Goal: Task Accomplishment & Management: Manage account settings

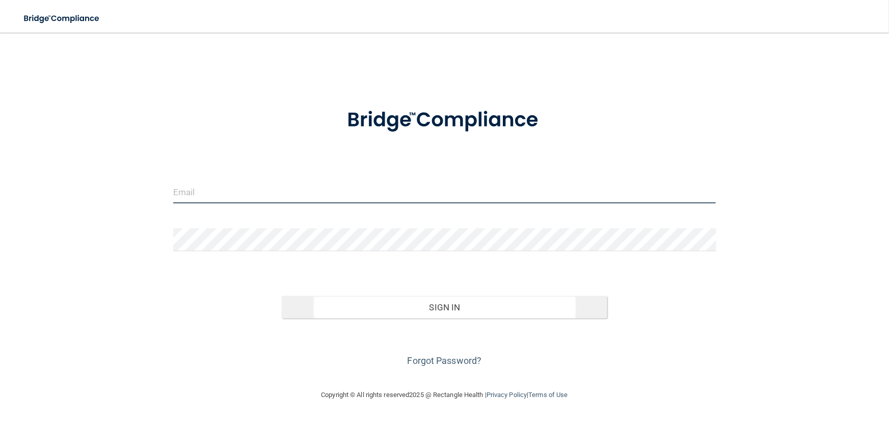
type input "[EMAIL_ADDRESS][DOMAIN_NAME]"
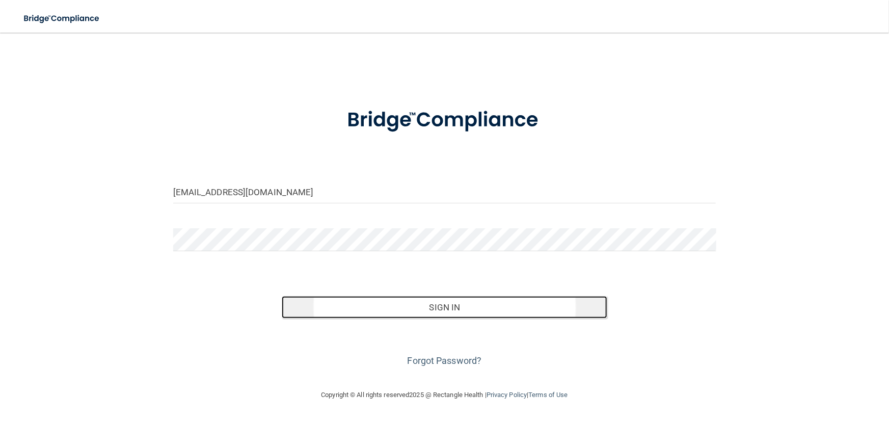
click at [456, 303] on button "Sign In" at bounding box center [444, 307] width 325 height 22
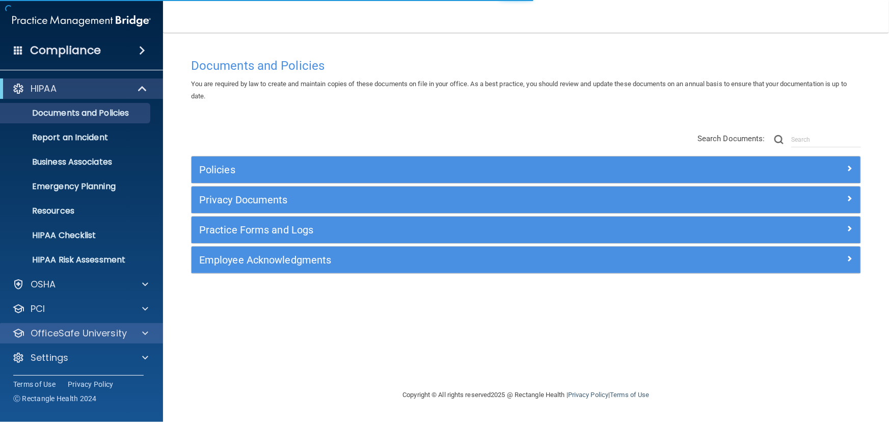
scroll to position [1, 0]
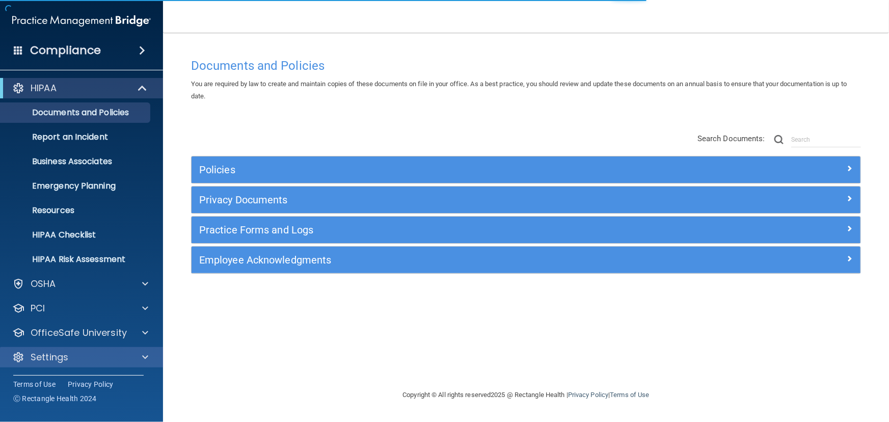
click at [102, 347] on div "Settings" at bounding box center [82, 357] width 164 height 20
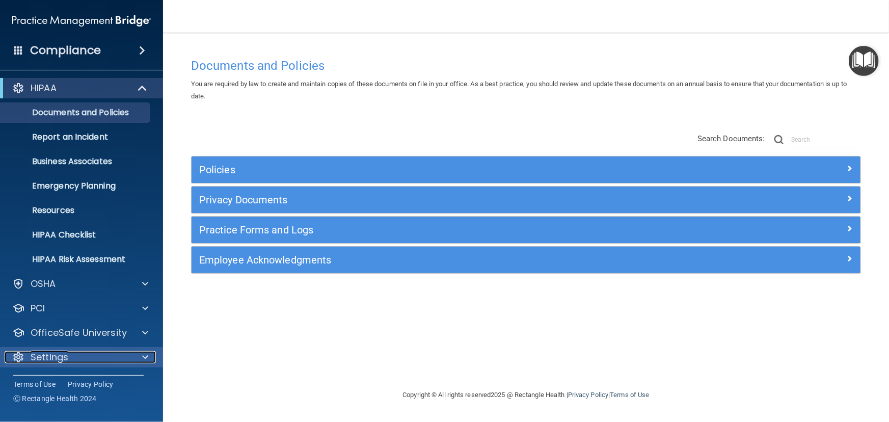
click at [81, 359] on div "Settings" at bounding box center [68, 357] width 126 height 12
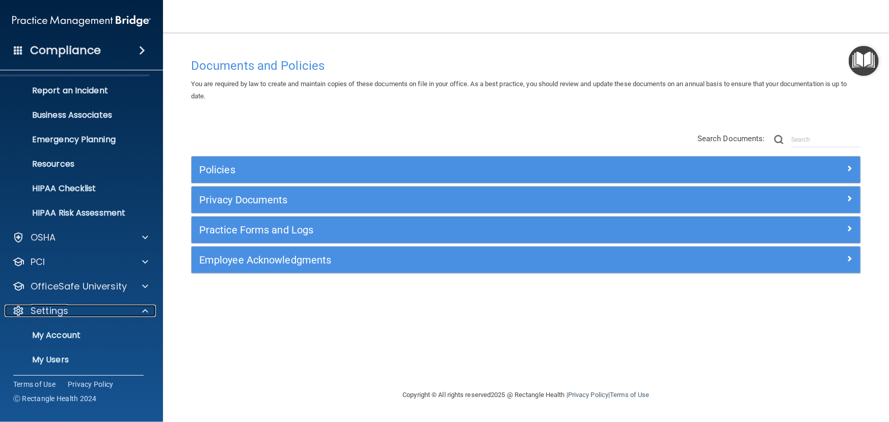
scroll to position [98, 0]
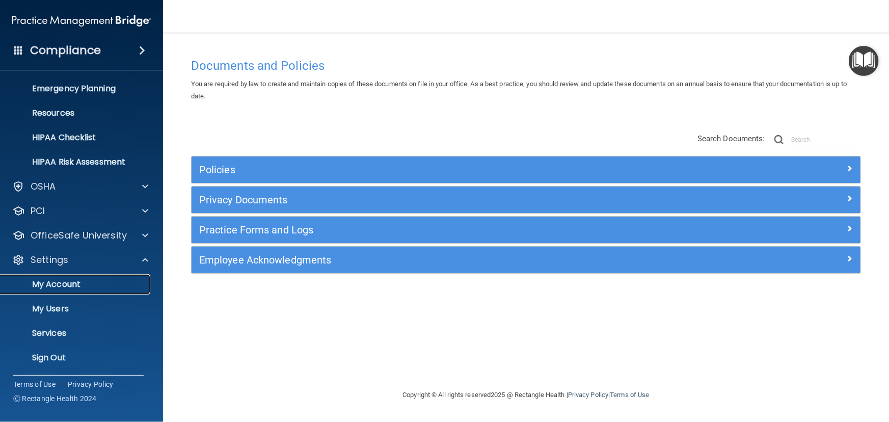
click at [91, 284] on p "My Account" at bounding box center [76, 284] width 139 height 10
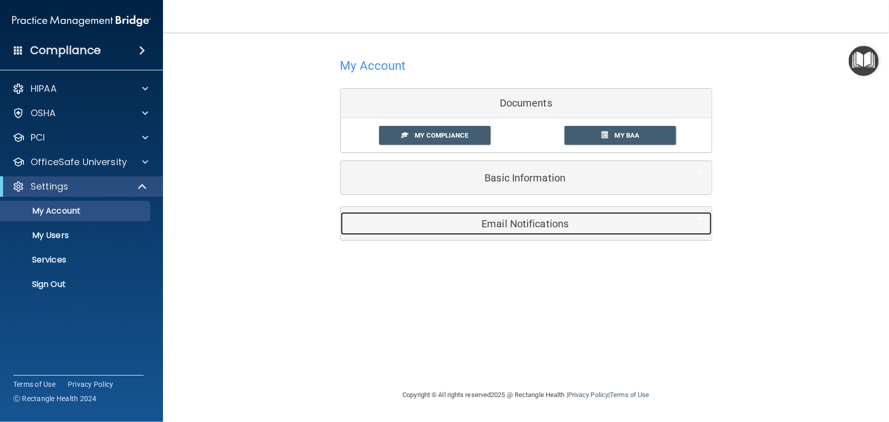
click at [508, 221] on h5 "Email Notifications" at bounding box center [510, 223] width 324 height 11
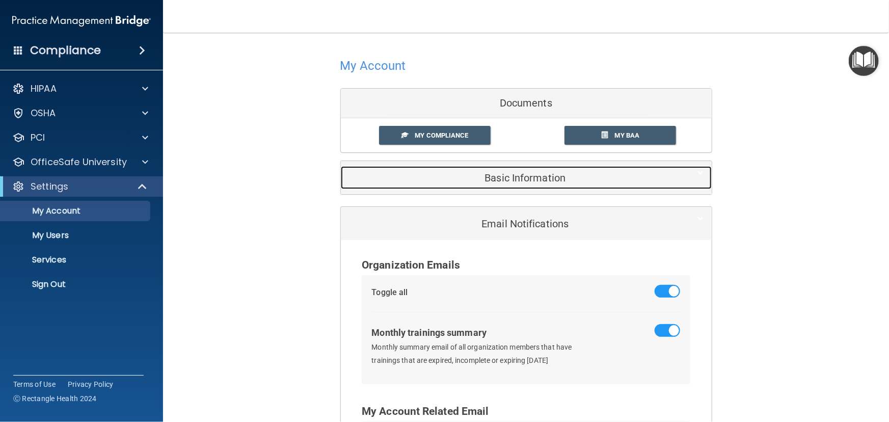
click at [499, 183] on div "Basic Information" at bounding box center [511, 177] width 340 height 23
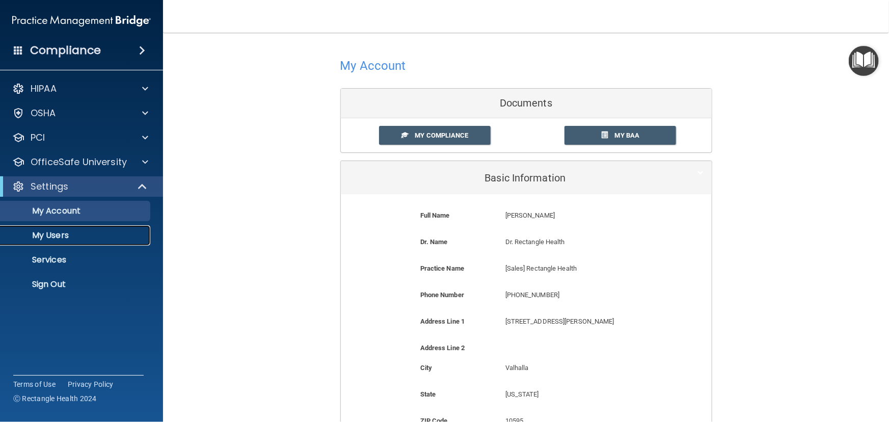
click at [58, 234] on p "My Users" at bounding box center [76, 235] width 139 height 10
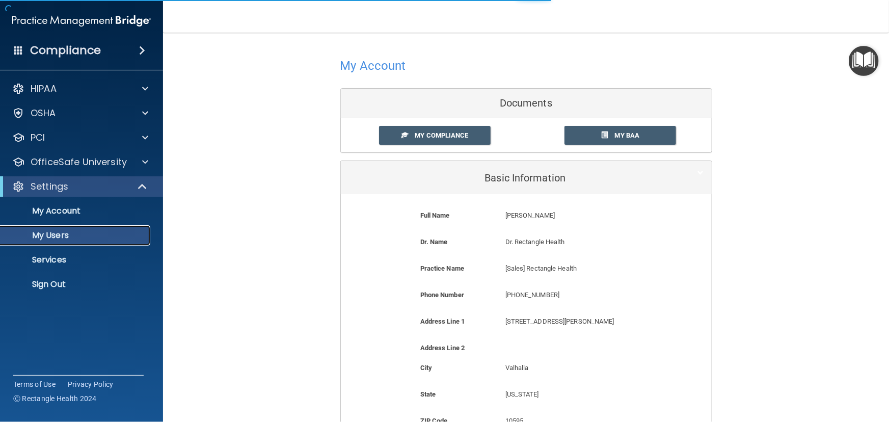
select select "20"
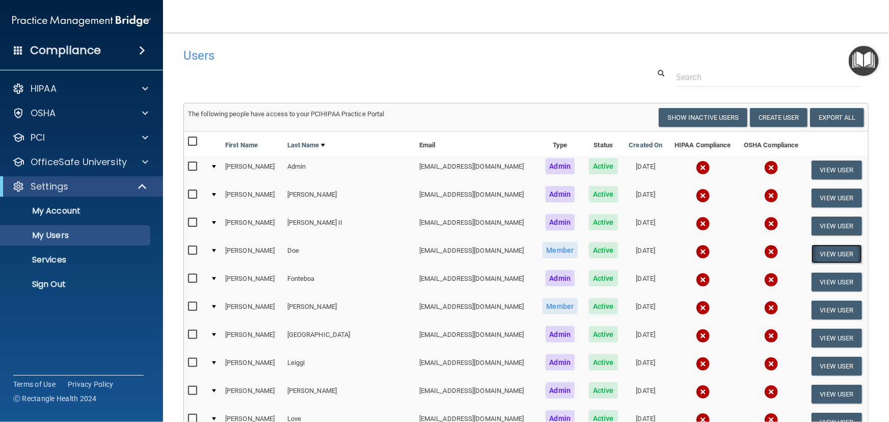
click at [830, 251] on button "View User" at bounding box center [836, 253] width 50 height 19
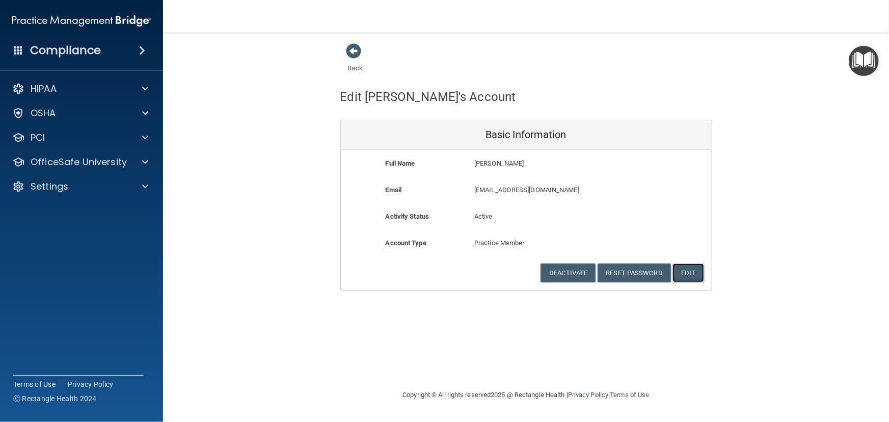
click at [686, 274] on button "Edit" at bounding box center [687, 272] width 31 height 19
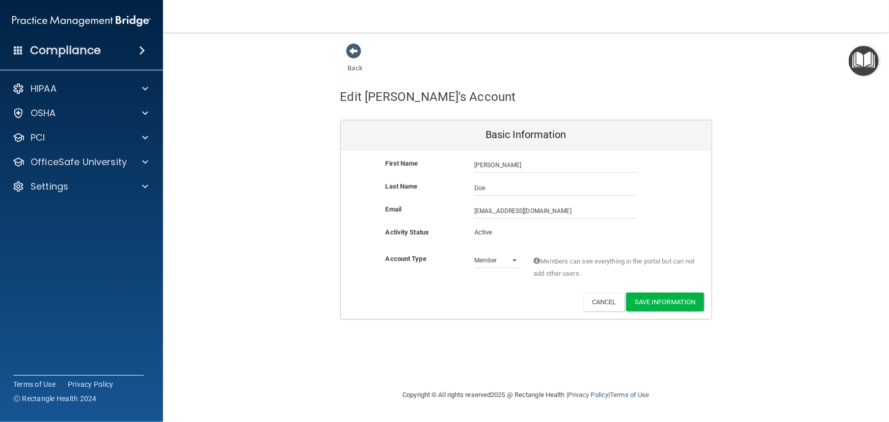
click at [472, 330] on div "Back Edit Jane's Account Basic Information First Name Jane Doe Jane Last Name D…" at bounding box center [525, 211] width 685 height 336
click at [602, 298] on button "Cancel" at bounding box center [603, 301] width 41 height 19
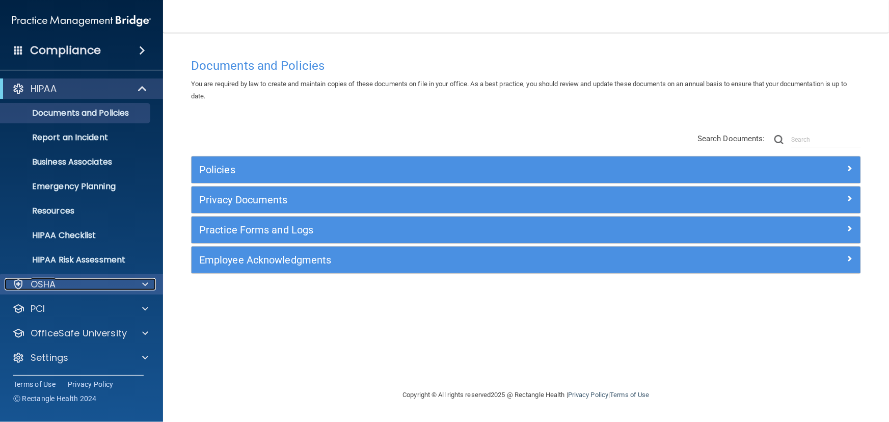
click at [71, 283] on div "OSHA" at bounding box center [68, 284] width 126 height 12
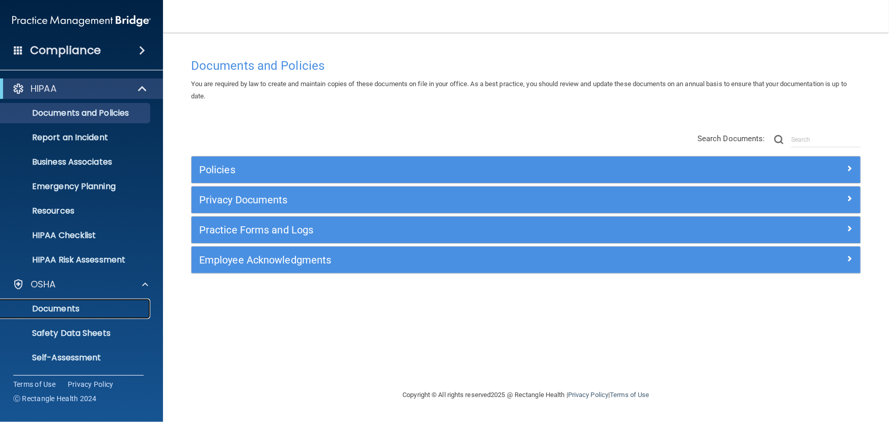
click at [66, 315] on link "Documents" at bounding box center [70, 308] width 160 height 20
